Goal: Transaction & Acquisition: Purchase product/service

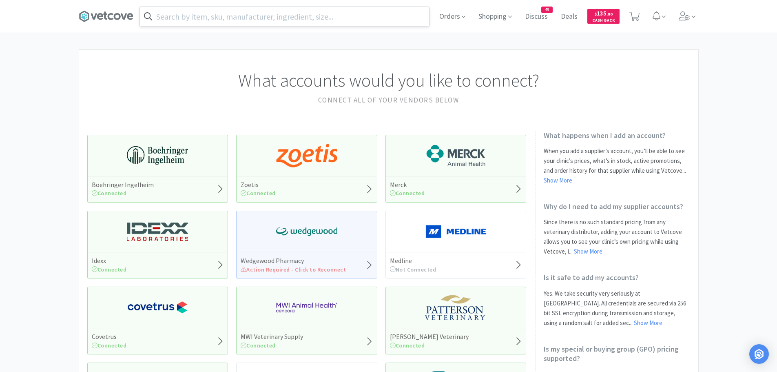
click at [226, 19] on input "text" at bounding box center [284, 16] width 289 height 19
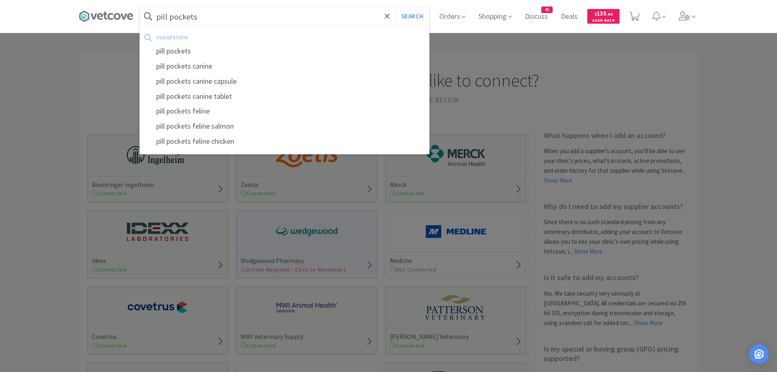
type input "pill pockets"
click at [395, 7] on button "Search" at bounding box center [412, 16] width 34 height 19
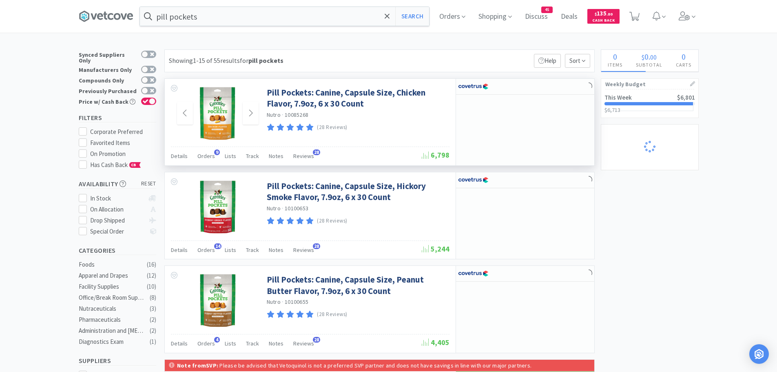
select select "2"
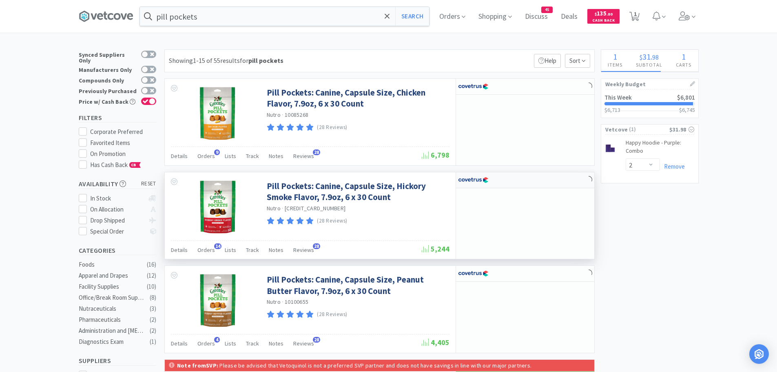
click at [471, 178] on img at bounding box center [473, 180] width 31 height 12
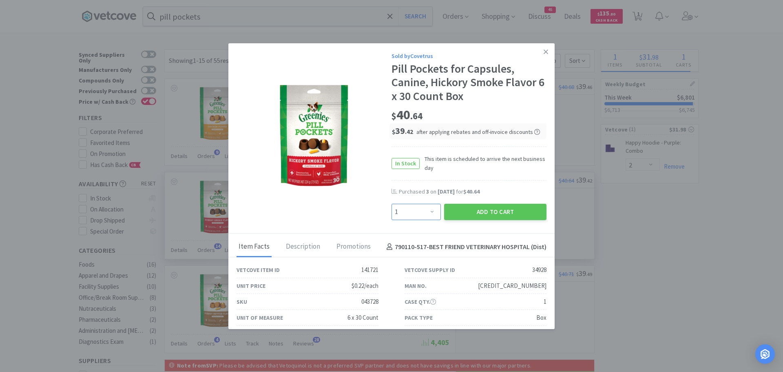
click at [428, 208] on select "Enter Quantity 1 2 3 4 5 6 7 8 9 10 11 12 13 14 15 16 17 18 19 20 Enter Quantity" at bounding box center [416, 212] width 49 height 16
click at [359, 60] on div "Sold by Covetrus Pill Pockets for Capsules, Canine, Hickory Smoke Flavor 6 x 30…" at bounding box center [392, 138] width 326 height 191
click at [429, 211] on select "Enter Quantity 1 2 3 4 5 6 7 8 9 10 11 12 13 14 15 16 17 18 19 20 Enter Quantity" at bounding box center [416, 212] width 49 height 16
select select "2"
click at [392, 204] on select "Enter Quantity 1 2 3 4 5 6 7 8 9 10 11 12 13 14 15 16 17 18 19 20 Enter Quantity" at bounding box center [416, 212] width 49 height 16
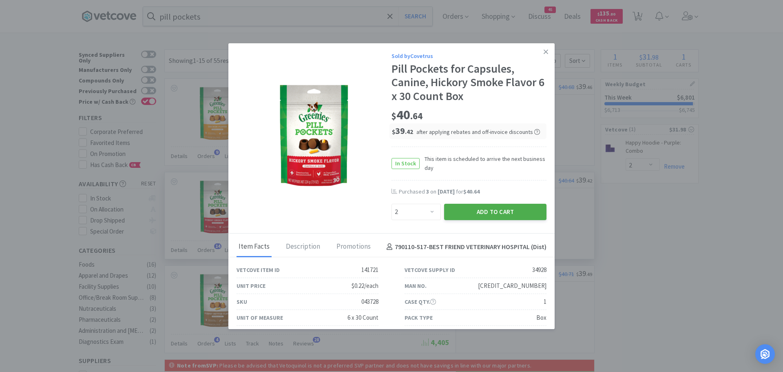
click at [453, 213] on button "Add to Cart" at bounding box center [495, 212] width 102 height 16
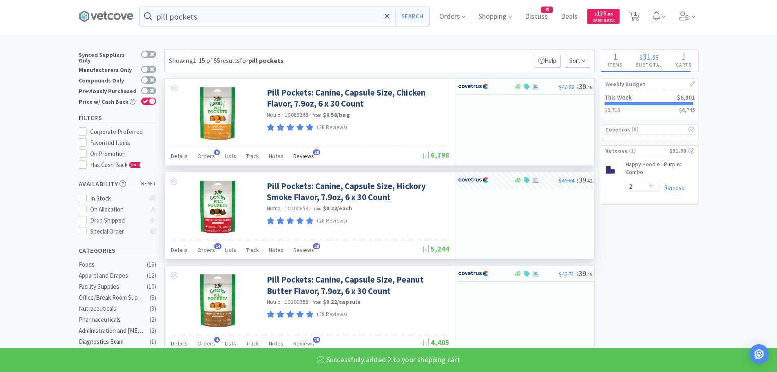
select select "2"
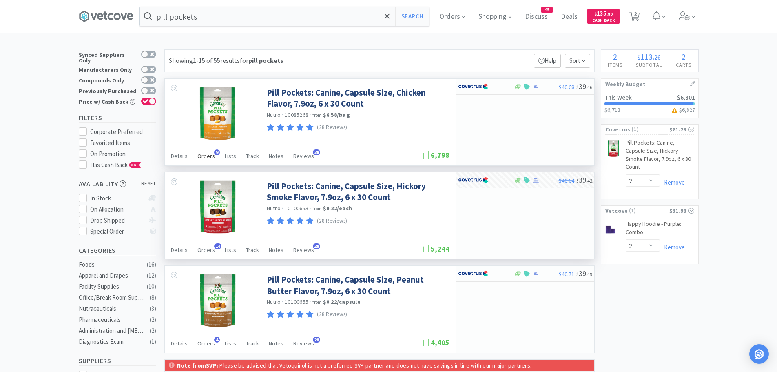
click at [208, 153] on span "Orders" at bounding box center [207, 155] width 18 height 7
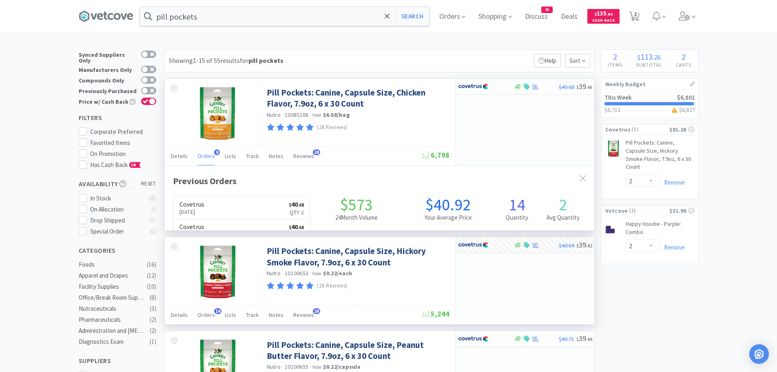
scroll to position [219, 430]
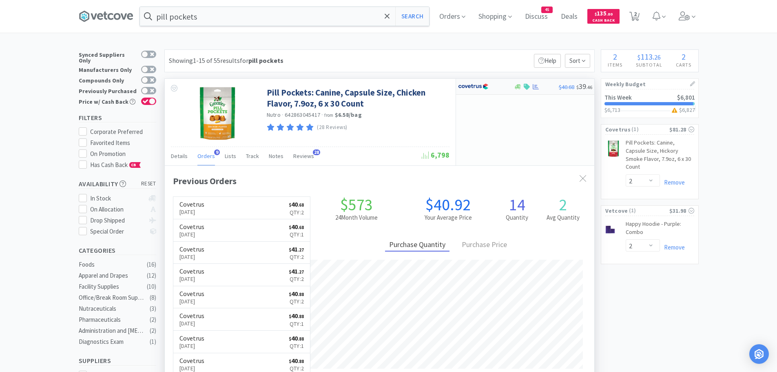
click at [471, 87] on img at bounding box center [473, 86] width 31 height 12
select select "1"
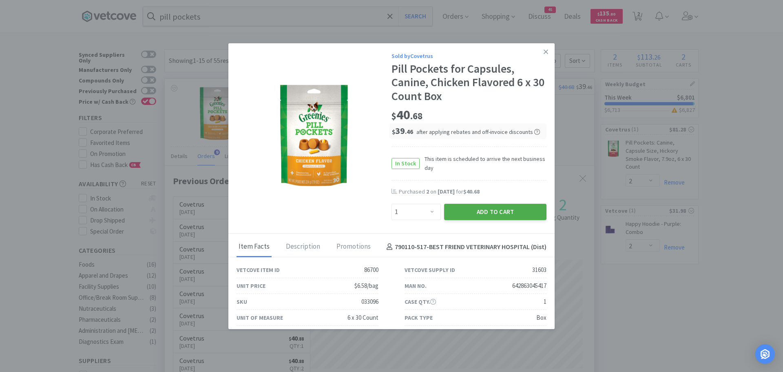
click at [464, 206] on button "Add to Cart" at bounding box center [495, 212] width 102 height 16
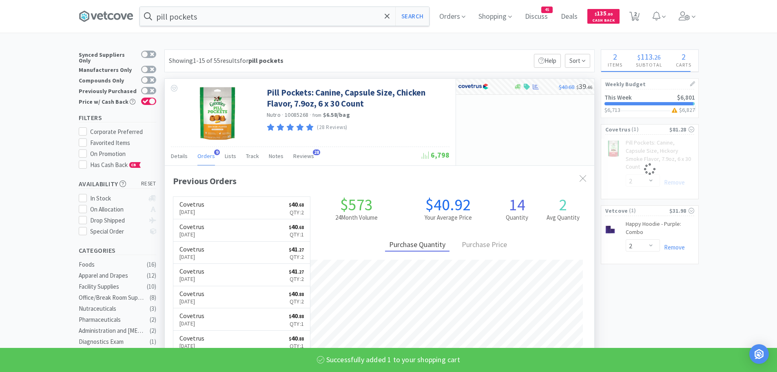
select select "1"
select select "2"
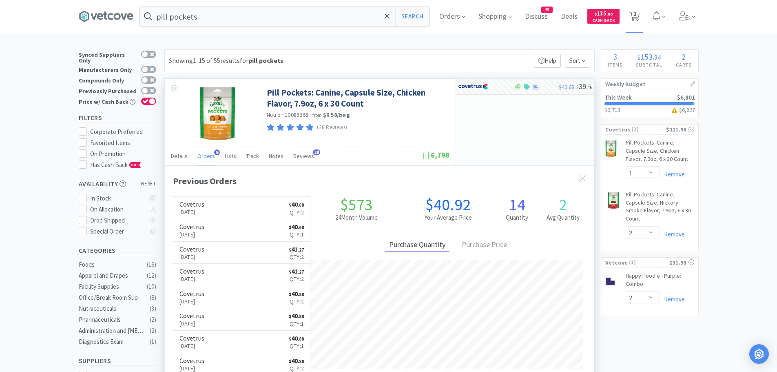
click at [637, 16] on span "3" at bounding box center [635, 14] width 3 height 33
select select "1"
select select "2"
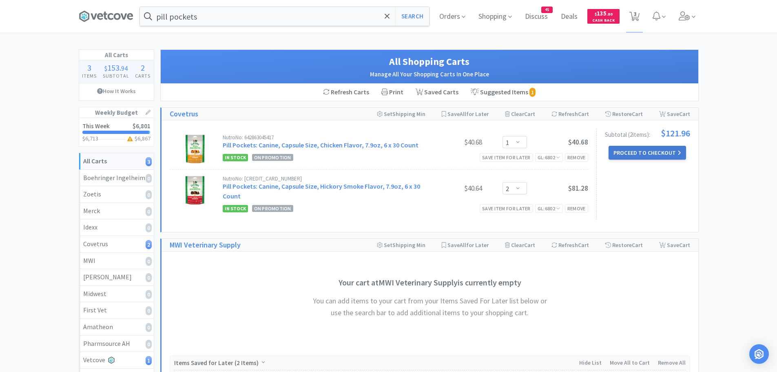
click at [637, 153] on button "Proceed to Checkout" at bounding box center [648, 153] width 78 height 14
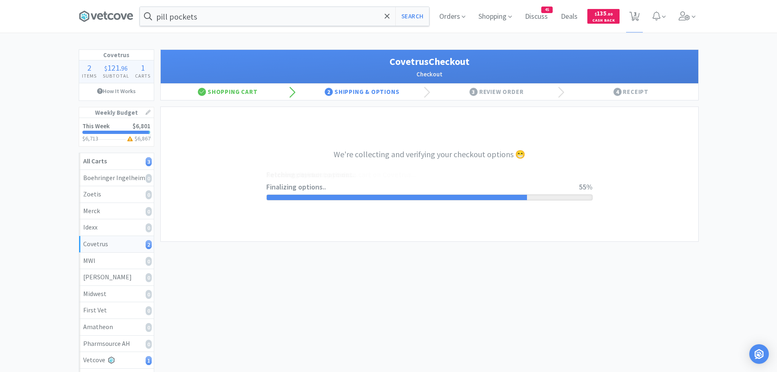
select select "ACCOUNT"
select select "cvt-standard-net"
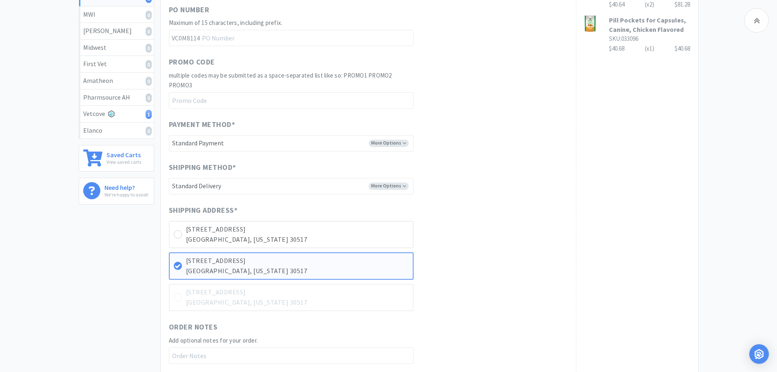
scroll to position [367, 0]
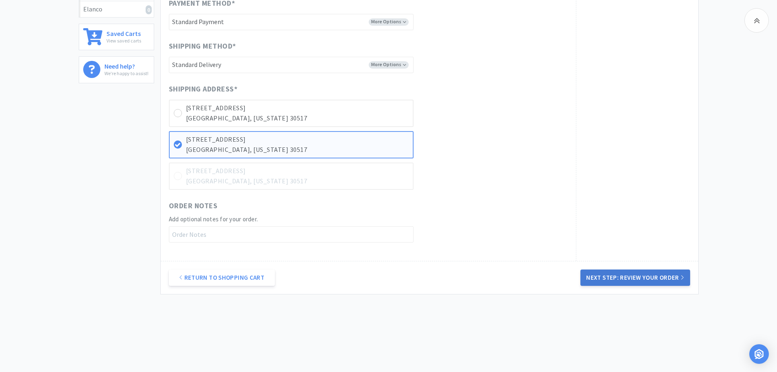
click at [622, 275] on button "Next Step: Review Your Order" at bounding box center [635, 277] width 109 height 16
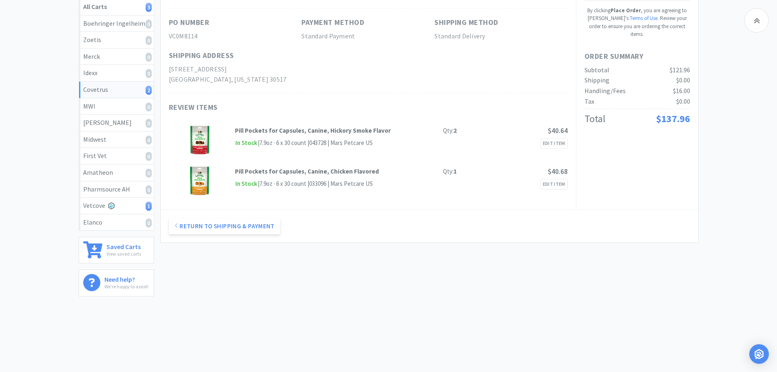
scroll to position [0, 0]
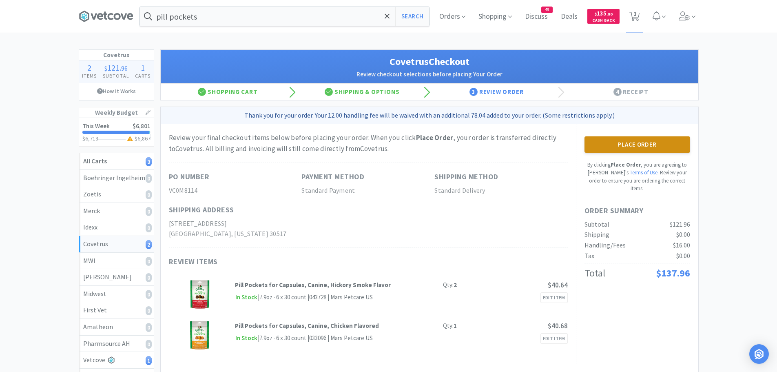
click at [621, 143] on button "Place Order" at bounding box center [638, 144] width 106 height 16
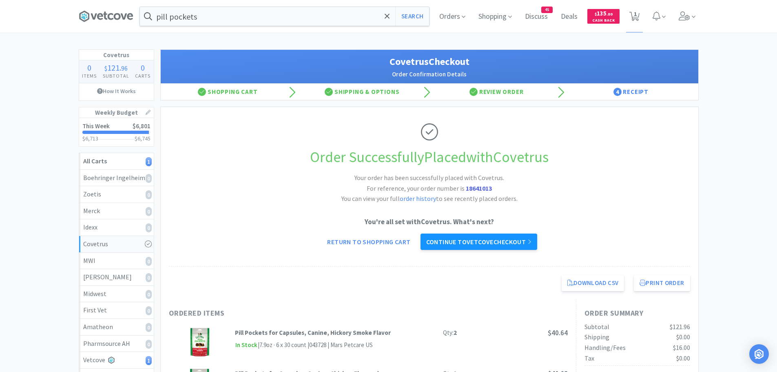
click at [506, 236] on link "Continue to Vetcove checkout" at bounding box center [479, 241] width 117 height 16
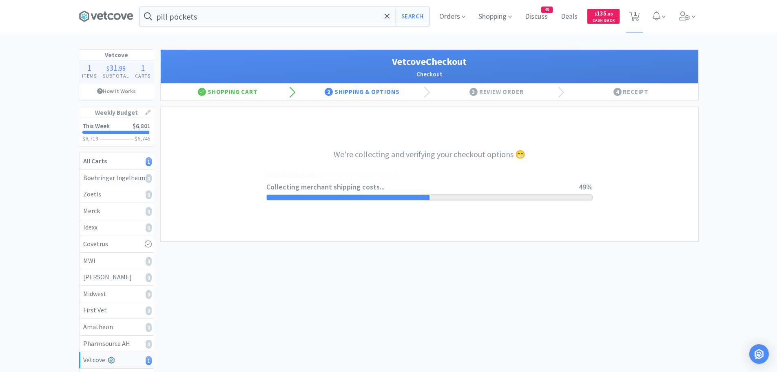
select select "1994"
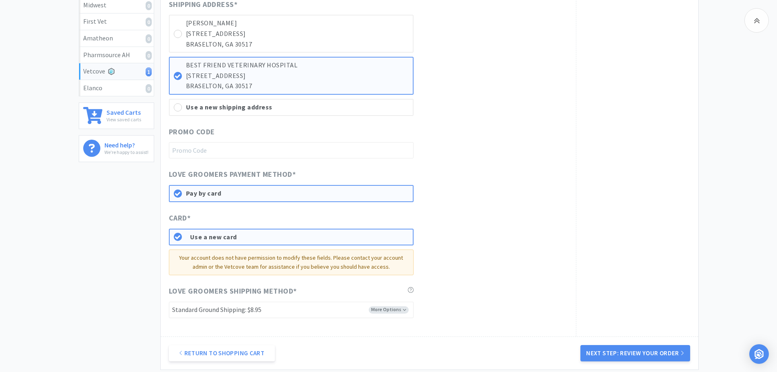
scroll to position [370, 0]
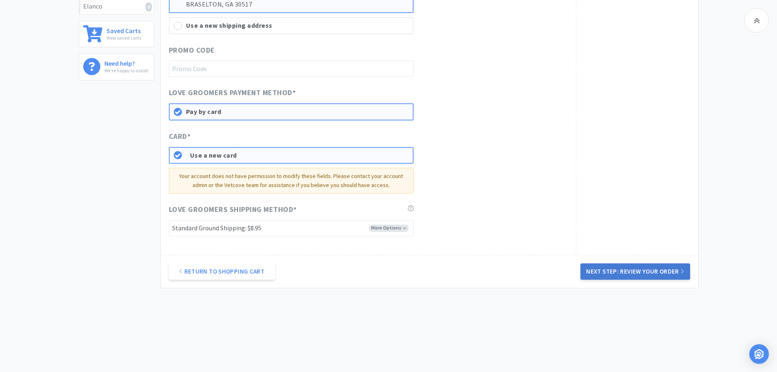
click at [632, 264] on button "Next Step: Review Your Order" at bounding box center [635, 271] width 109 height 16
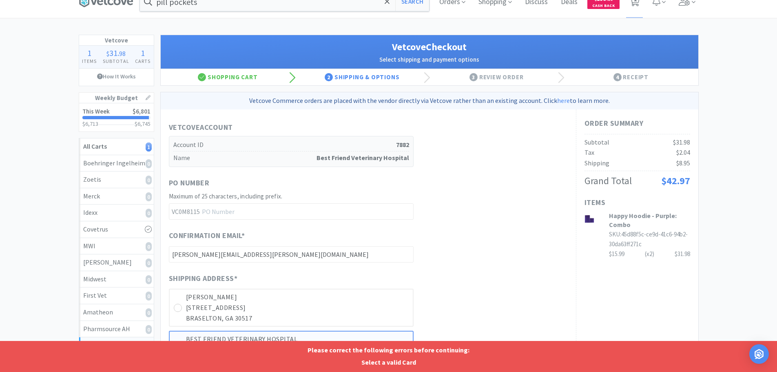
scroll to position [0, 0]
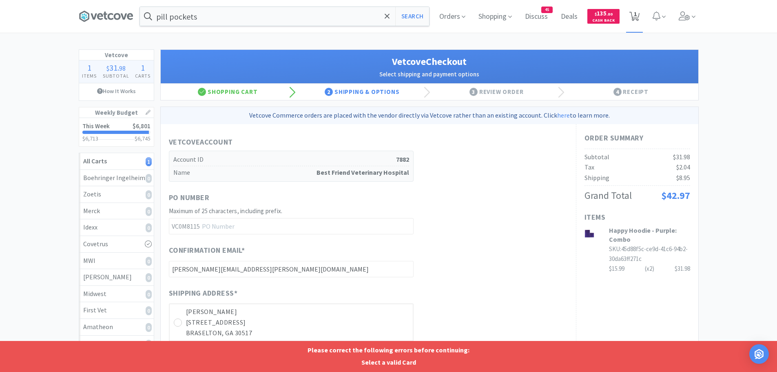
click at [634, 19] on icon at bounding box center [635, 16] width 10 height 9
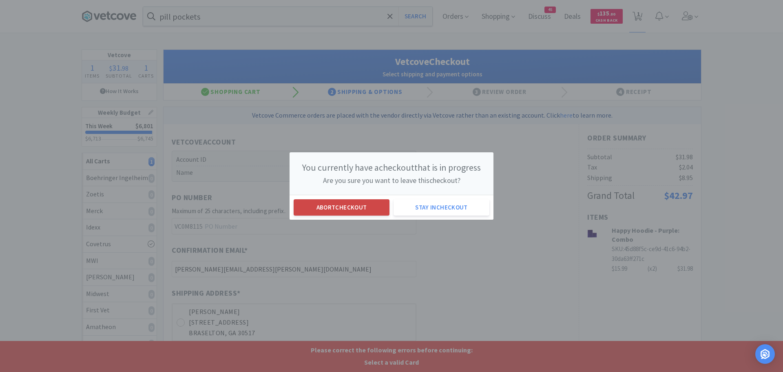
click at [372, 201] on button "Abort checkout" at bounding box center [342, 207] width 96 height 16
select select "2"
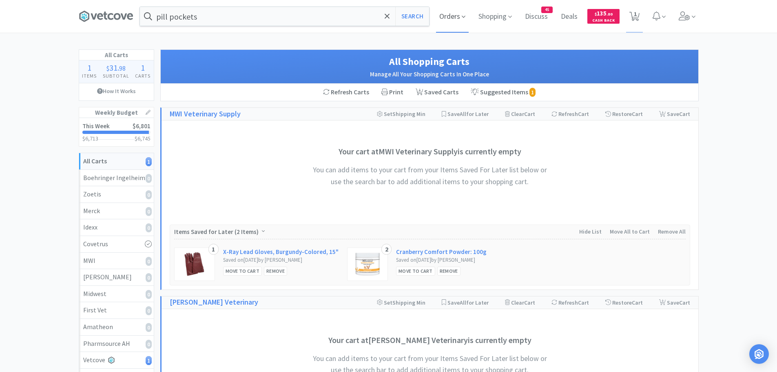
click at [451, 18] on span "Orders" at bounding box center [452, 16] width 33 height 33
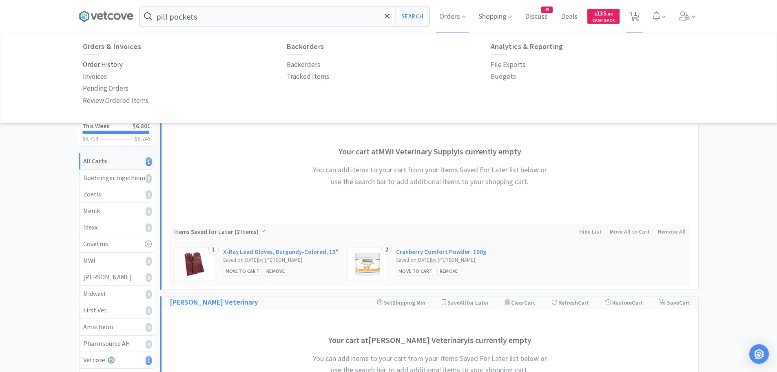
click at [107, 67] on p "Order History" at bounding box center [103, 64] width 40 height 11
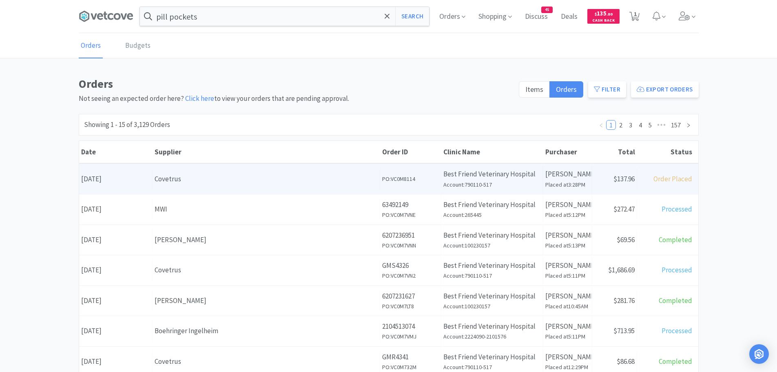
click at [213, 182] on div "Covetrus" at bounding box center [266, 178] width 223 height 11
